Goal: Task Accomplishment & Management: Complete application form

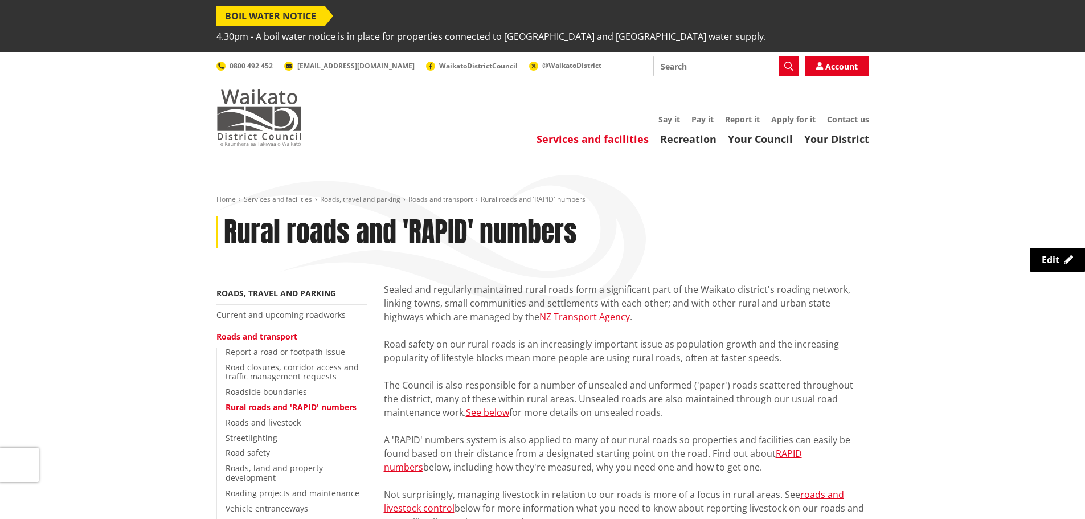
click at [251, 98] on img at bounding box center [258, 117] width 85 height 57
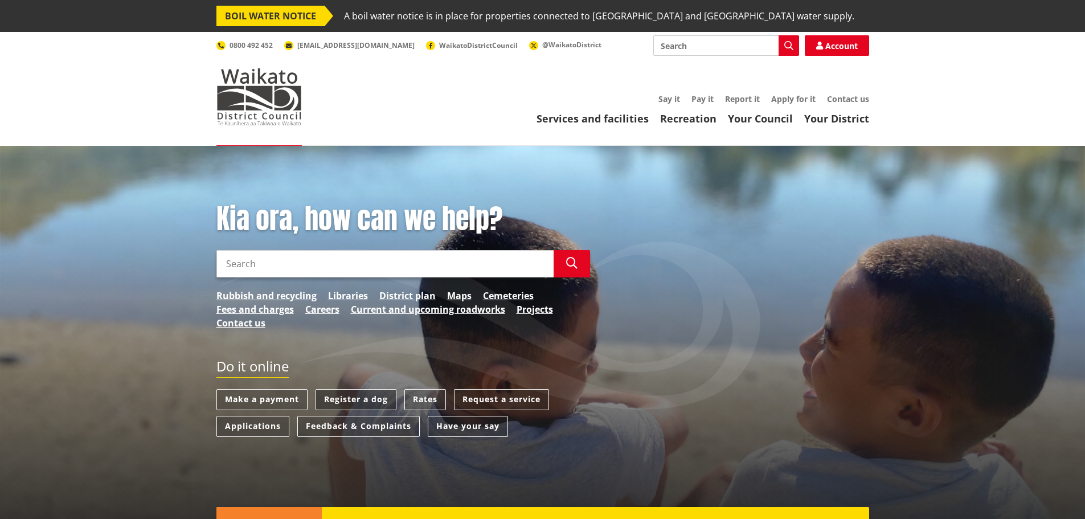
click at [365, 394] on link "Register a dog" at bounding box center [356, 399] width 81 height 21
